Goal: Find specific page/section: Find specific page/section

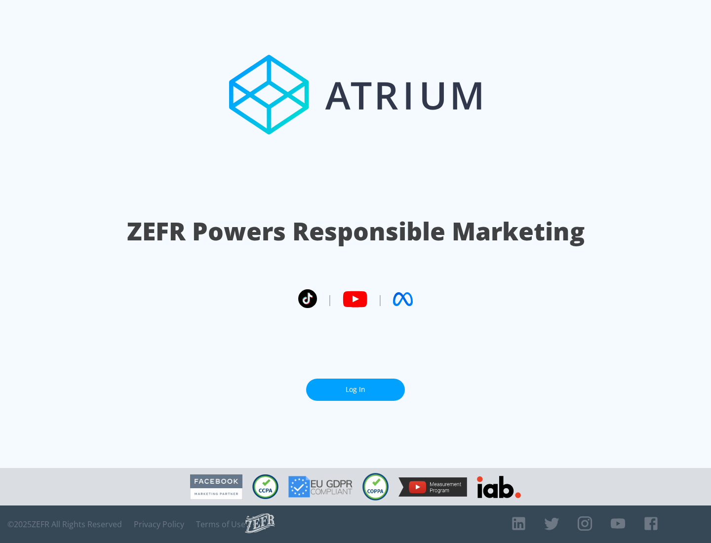
click at [355, 389] on link "Log In" at bounding box center [355, 390] width 99 height 22
